Goal: Task Accomplishment & Management: Complete application form

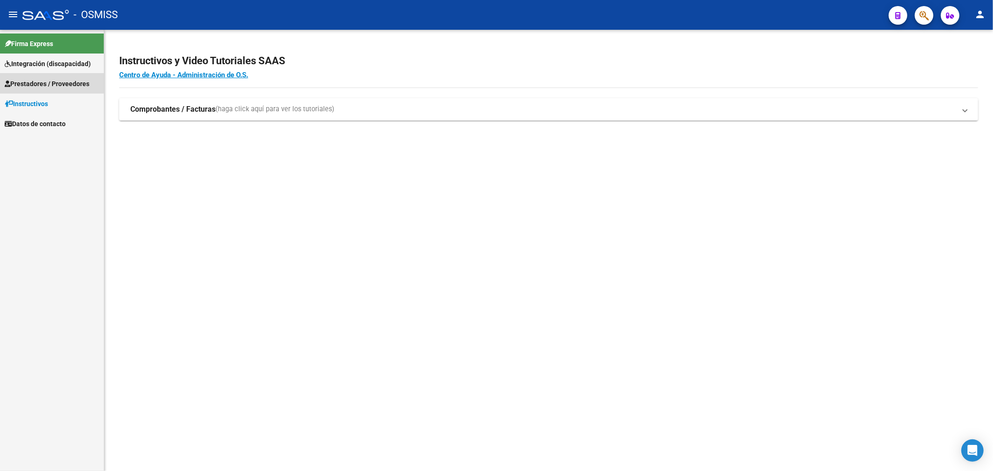
click at [46, 81] on span "Prestadores / Proveedores" at bounding box center [47, 84] width 85 height 10
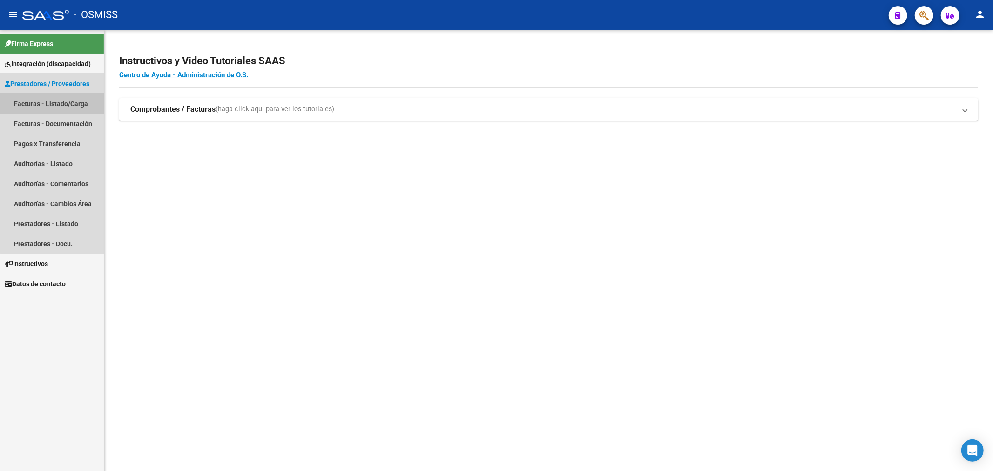
click at [65, 103] on link "Facturas - Listado/Carga" at bounding box center [52, 104] width 104 height 20
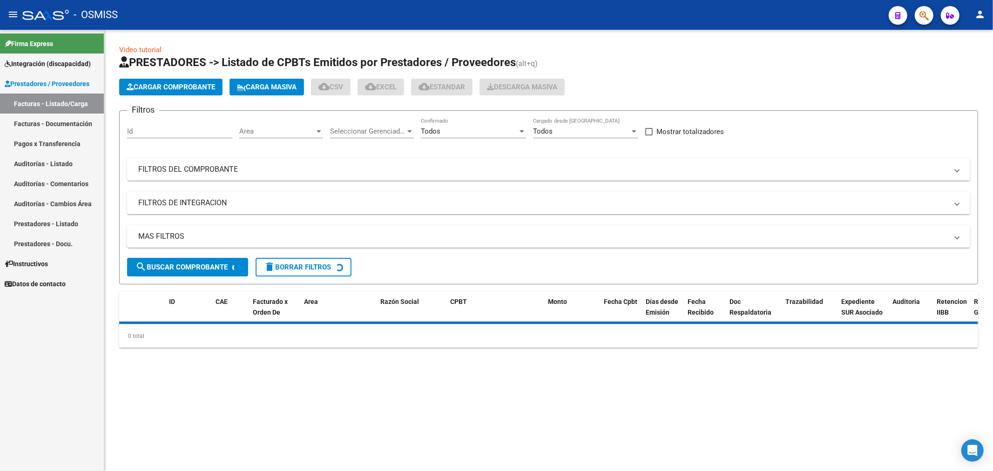
click at [157, 87] on span "Cargar Comprobante" at bounding box center [171, 87] width 88 height 8
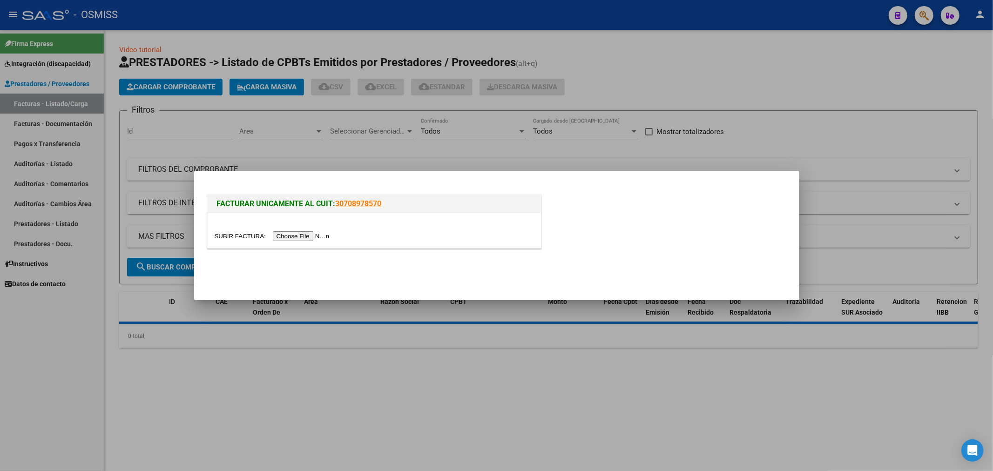
click at [320, 236] on input "file" at bounding box center [274, 236] width 118 height 10
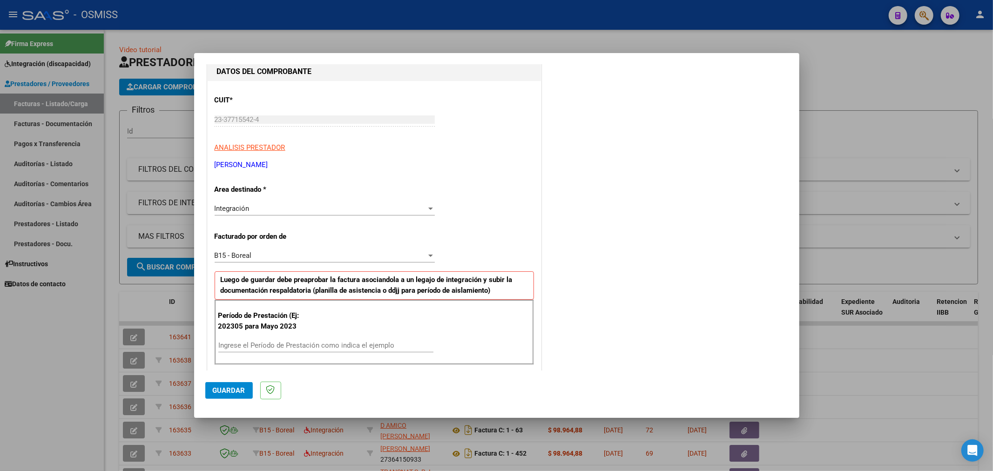
scroll to position [103, 0]
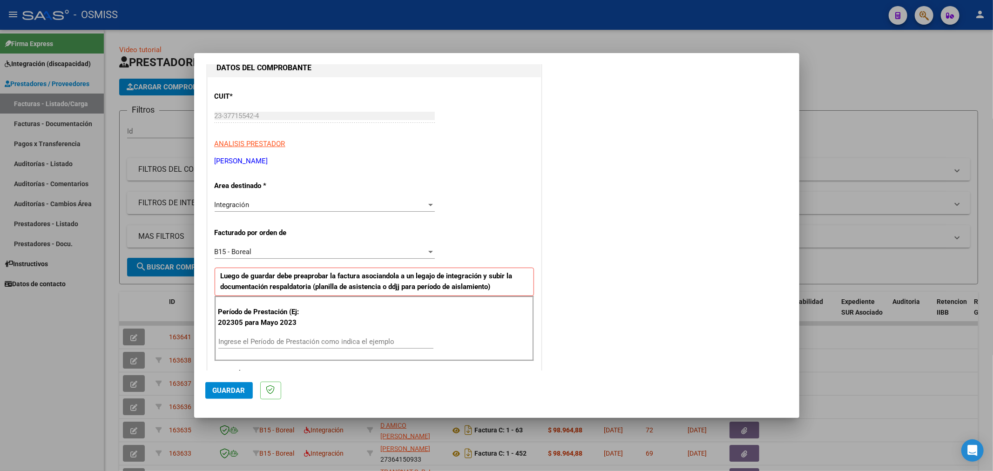
click at [274, 338] on input "Ingrese el Período de Prestación como indica el ejemplo" at bounding box center [325, 341] width 215 height 8
type input "202506"
click at [238, 389] on span "Guardar" at bounding box center [229, 390] width 33 height 8
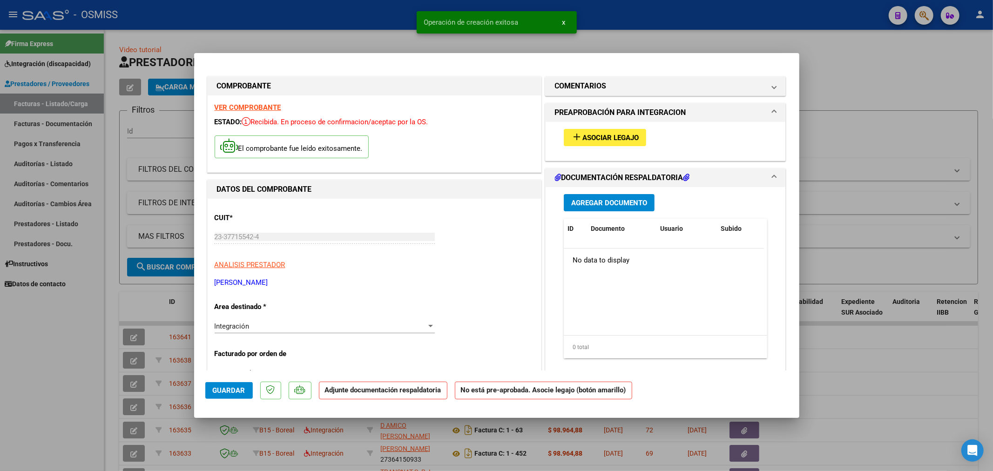
click at [593, 131] on button "add Asociar Legajo" at bounding box center [605, 137] width 82 height 17
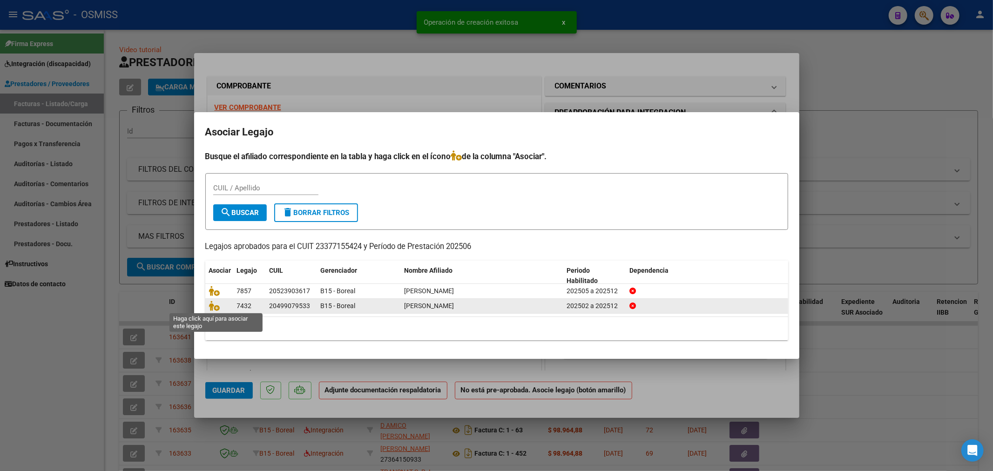
drag, startPoint x: 216, startPoint y: 309, endPoint x: 220, endPoint y: 302, distance: 8.1
click at [216, 308] on icon at bounding box center [214, 306] width 11 height 10
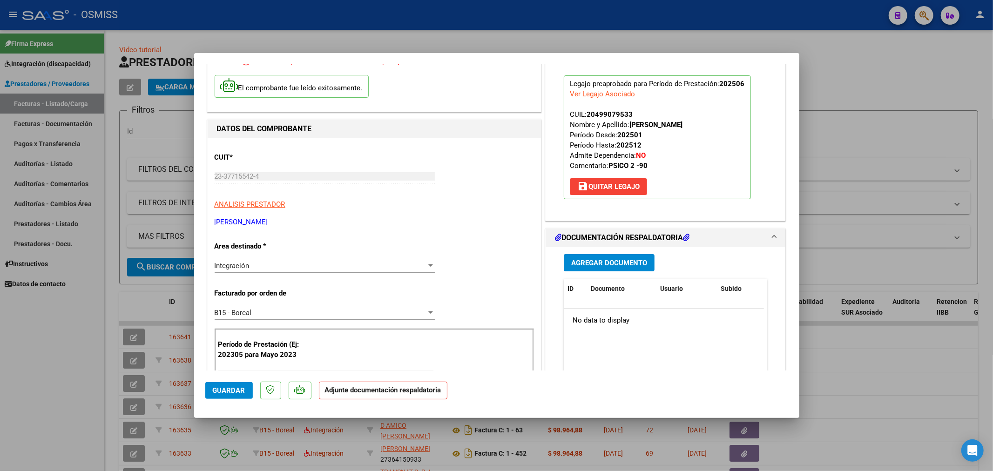
scroll to position [155, 0]
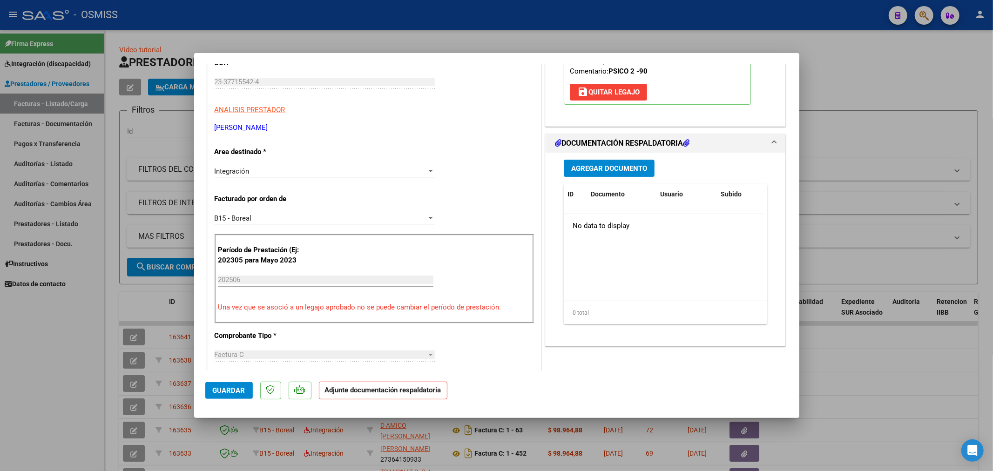
click at [611, 170] on span "Agregar Documento" at bounding box center [609, 168] width 76 height 8
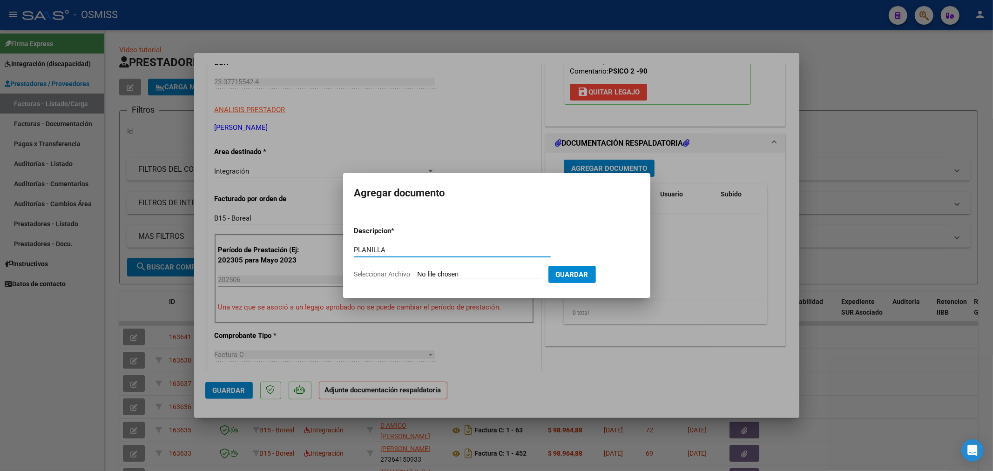
type input "PLANILLA"
click at [481, 272] on input "Seleccionar Archivo" at bounding box center [478, 274] width 123 height 9
type input "C:\fakepath\152896-2-Planilla_de_Asistencia.pdf"
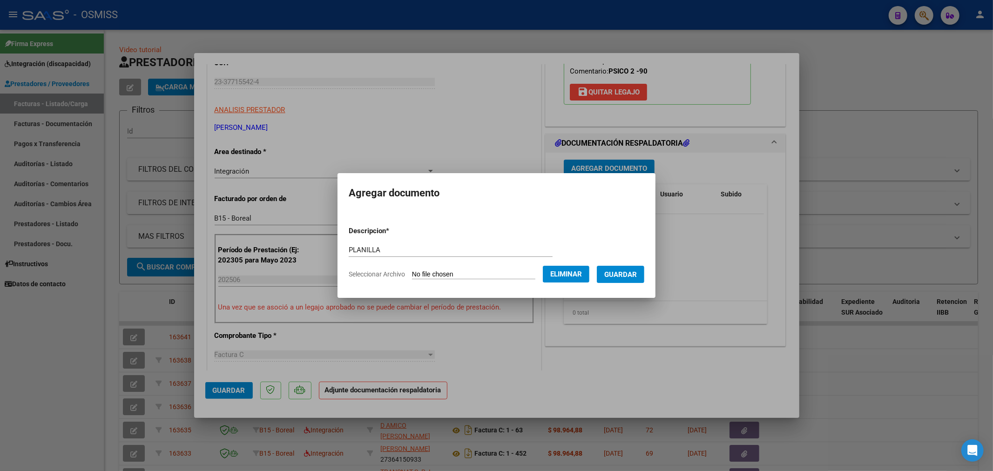
click at [616, 276] on span "Guardar" at bounding box center [620, 274] width 33 height 8
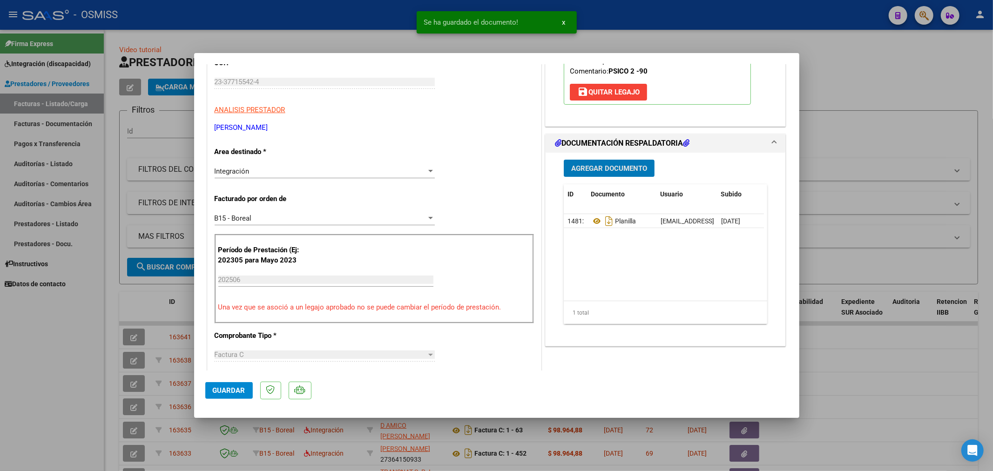
click at [605, 168] on span "Agregar Documento" at bounding box center [609, 168] width 76 height 8
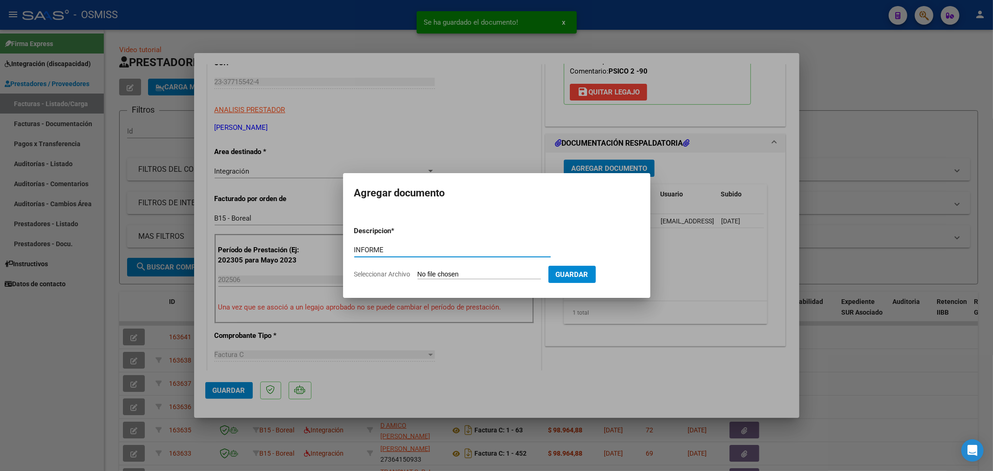
type input "INFORME"
click at [448, 274] on input "Seleccionar Archivo" at bounding box center [478, 274] width 123 height 9
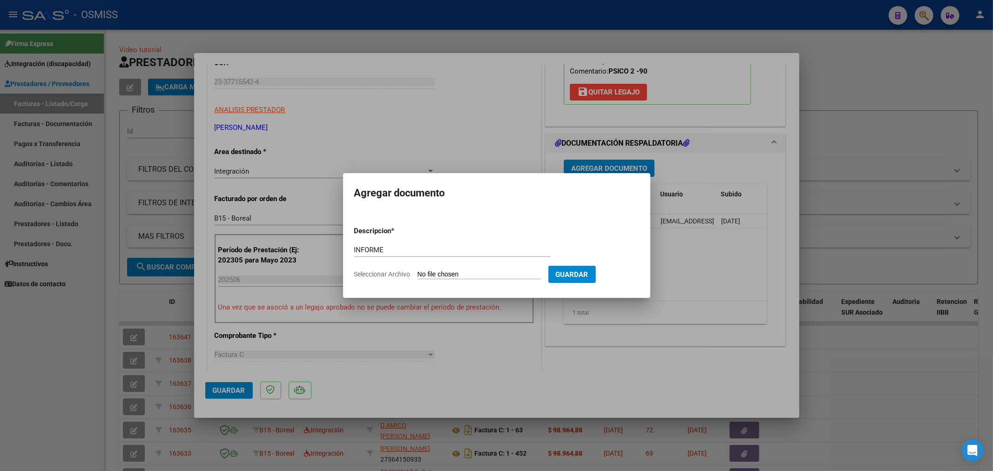
type input "C:\fakepath\152896-3-Informe_de_evolucion_semestral.pdf"
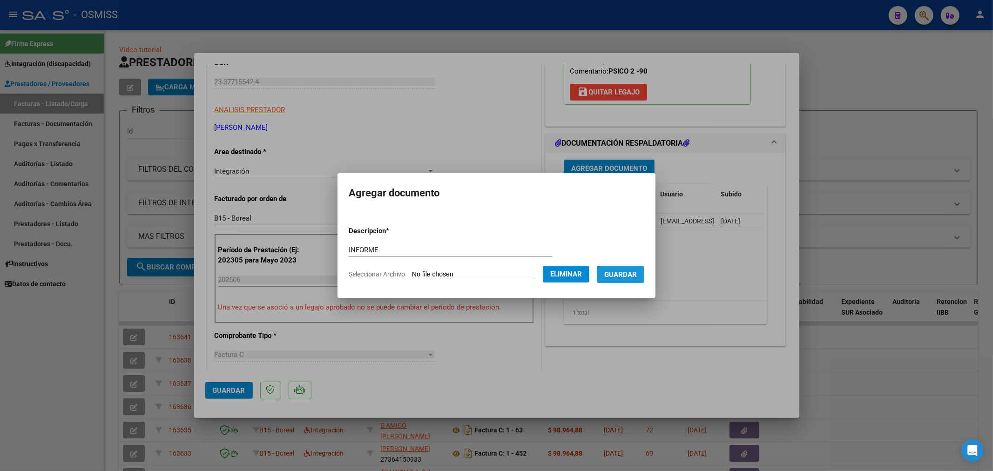
click at [621, 278] on span "Guardar" at bounding box center [620, 274] width 33 height 8
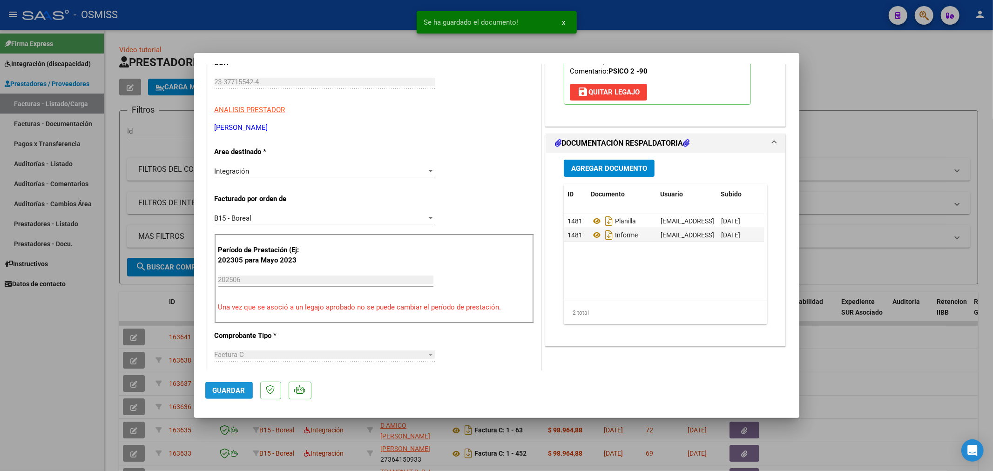
click at [225, 385] on button "Guardar" at bounding box center [228, 390] width 47 height 17
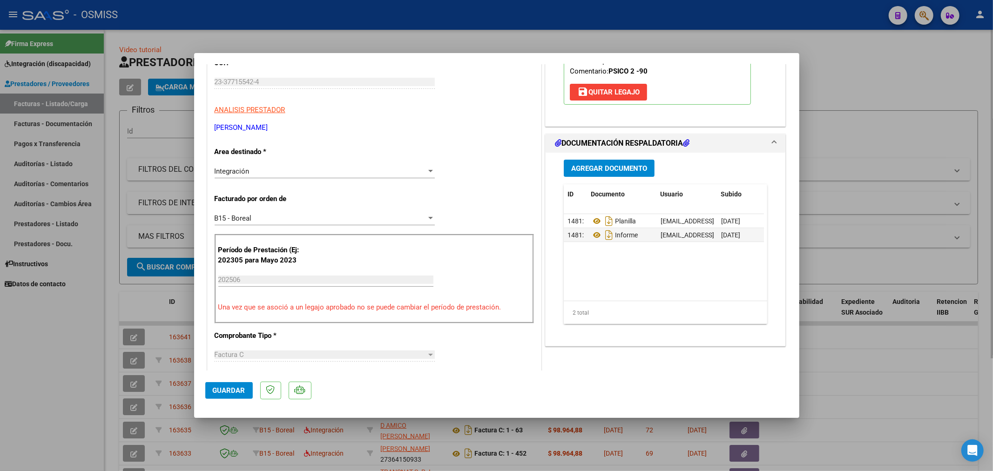
type input "$ 0,00"
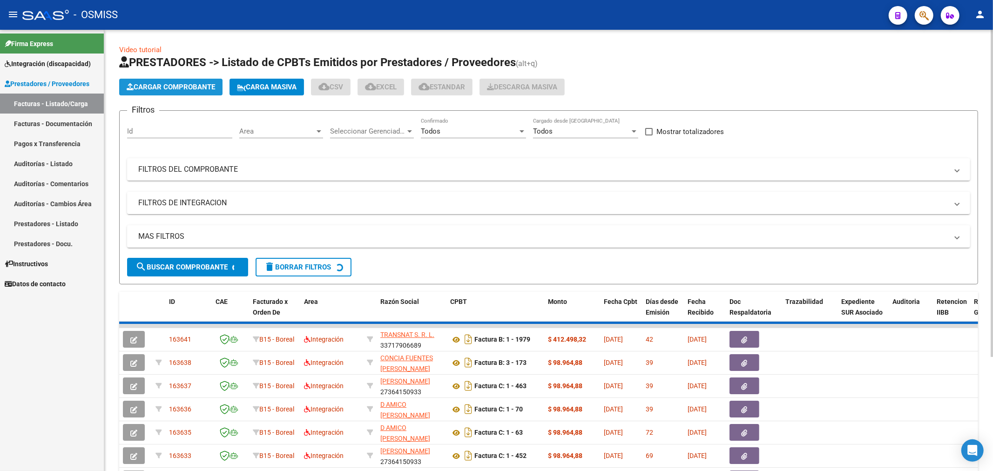
click at [169, 90] on span "Cargar Comprobante" at bounding box center [171, 87] width 88 height 8
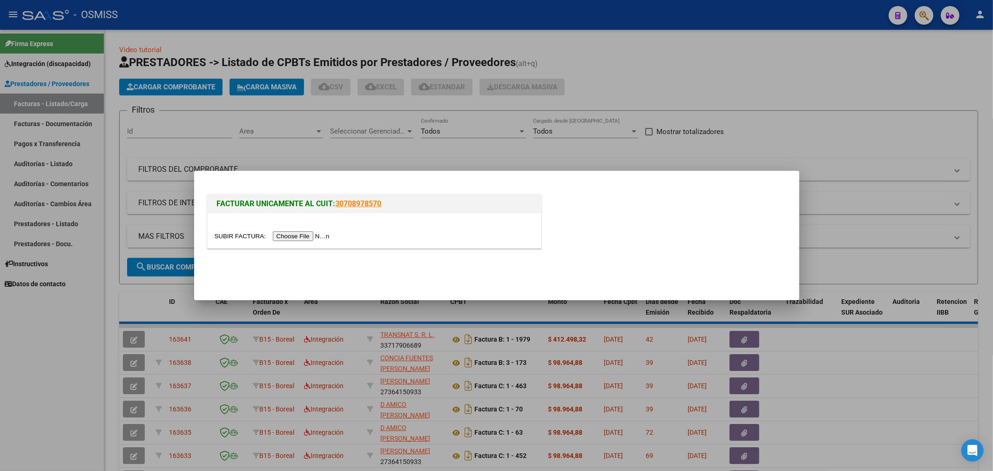
click at [290, 236] on input "file" at bounding box center [274, 236] width 118 height 10
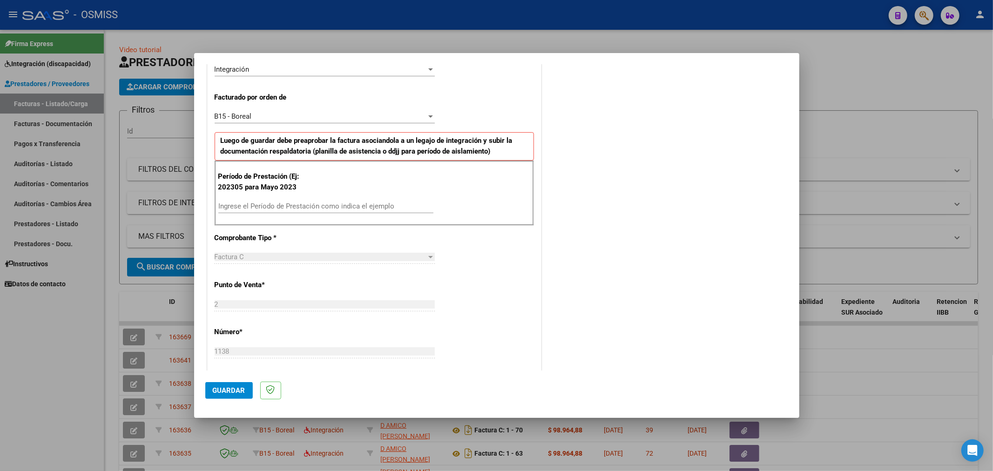
scroll to position [198, 0]
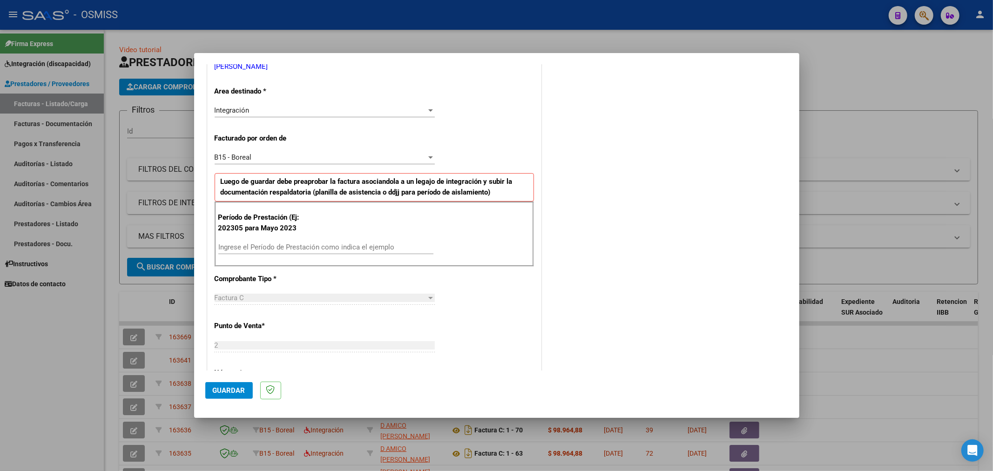
click at [261, 245] on input "Ingrese el Período de Prestación como indica el ejemplo" at bounding box center [325, 247] width 215 height 8
type input "202507"
click at [227, 392] on span "Guardar" at bounding box center [229, 390] width 33 height 8
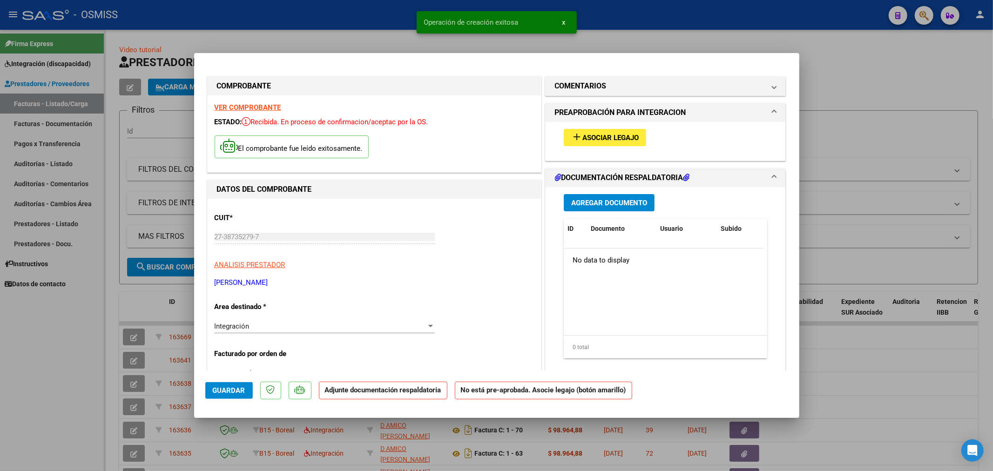
click at [590, 132] on button "add Asociar Legajo" at bounding box center [605, 137] width 82 height 17
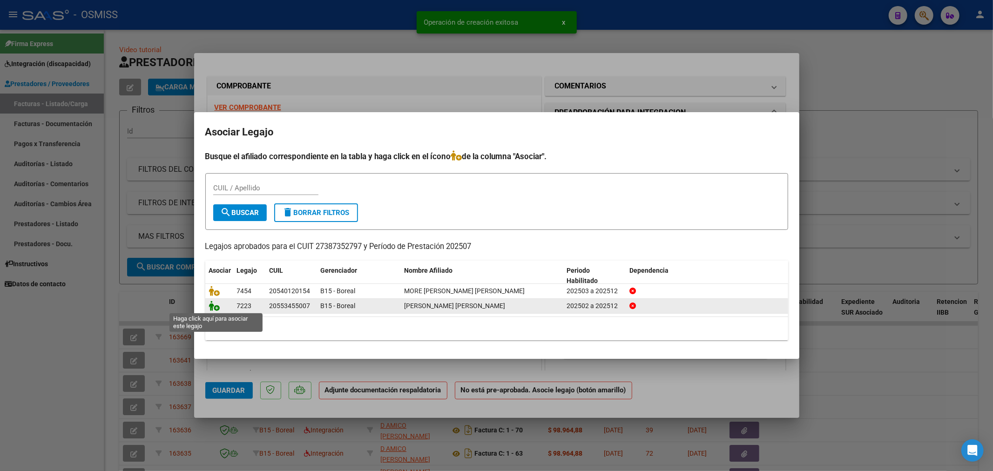
click at [214, 307] on icon at bounding box center [214, 306] width 11 height 10
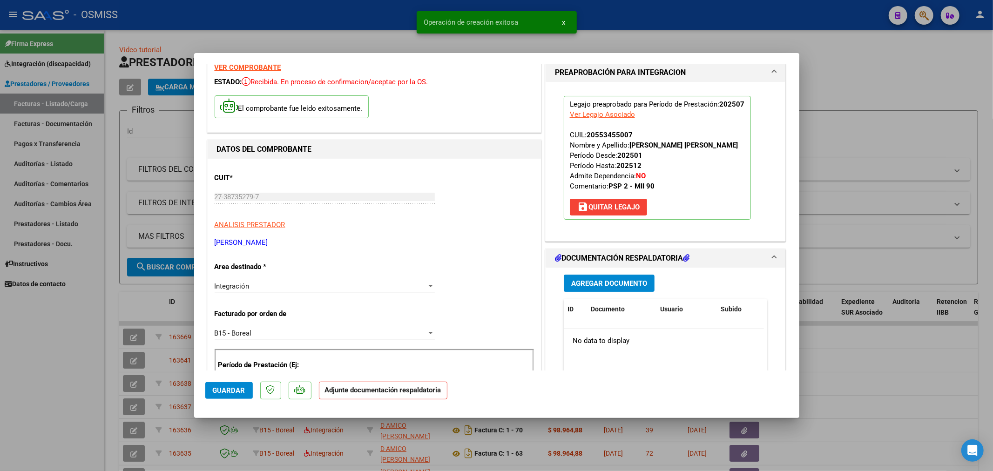
scroll to position [103, 0]
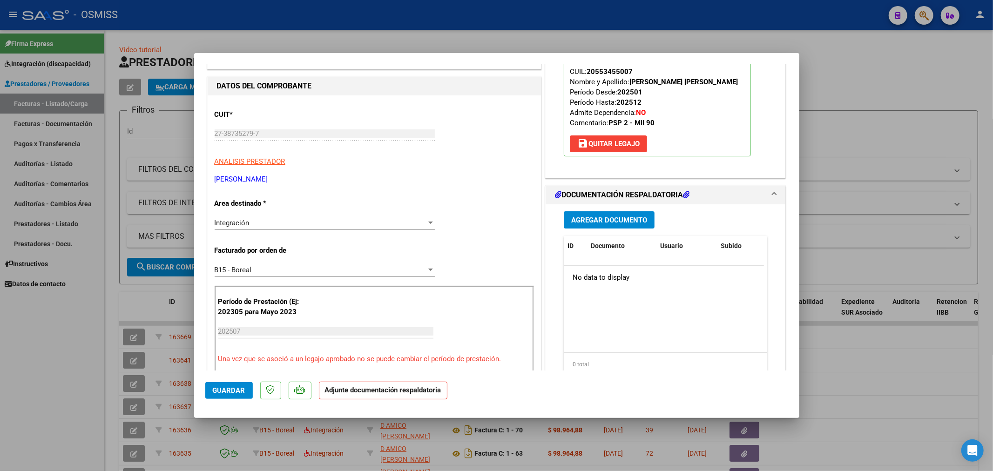
click at [622, 219] on span "Agregar Documento" at bounding box center [609, 220] width 76 height 8
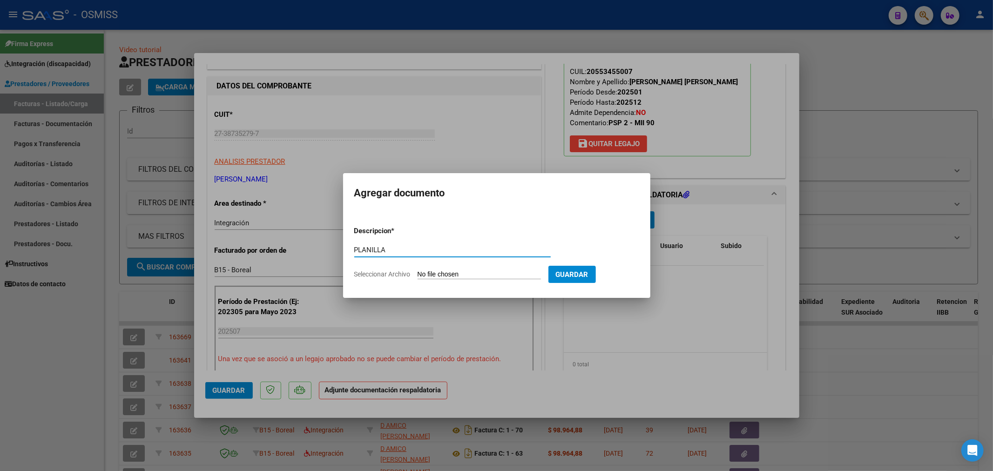
type input "PLANILLA"
click at [461, 276] on input "Seleccionar Archivo" at bounding box center [478, 274] width 123 height 9
type input "C:\fakepath\152969-4-Planilla_de_Asistencia.pdf"
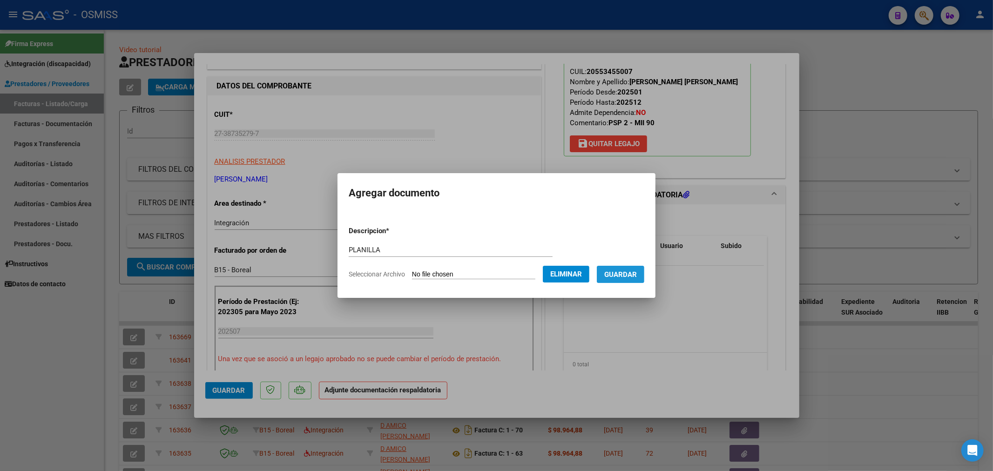
click at [624, 276] on span "Guardar" at bounding box center [620, 274] width 33 height 8
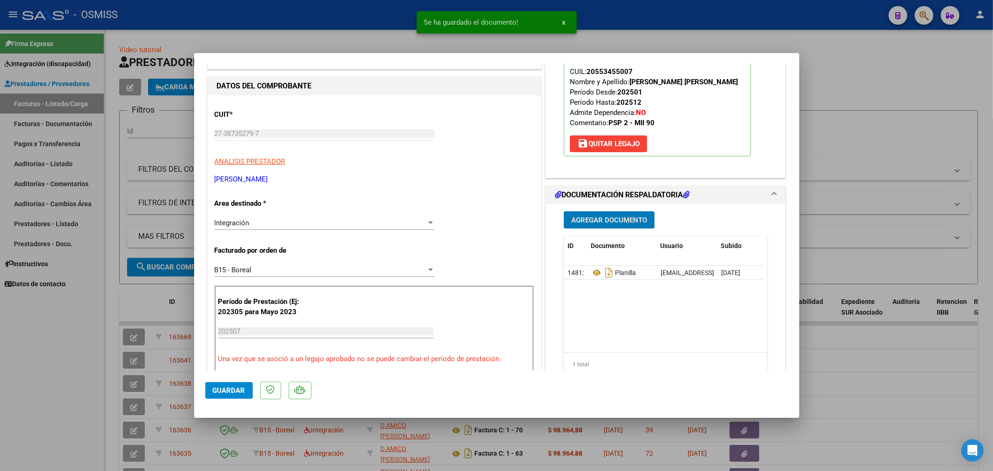
click at [235, 393] on span "Guardar" at bounding box center [229, 390] width 33 height 8
